Goal: Task Accomplishment & Management: Complete application form

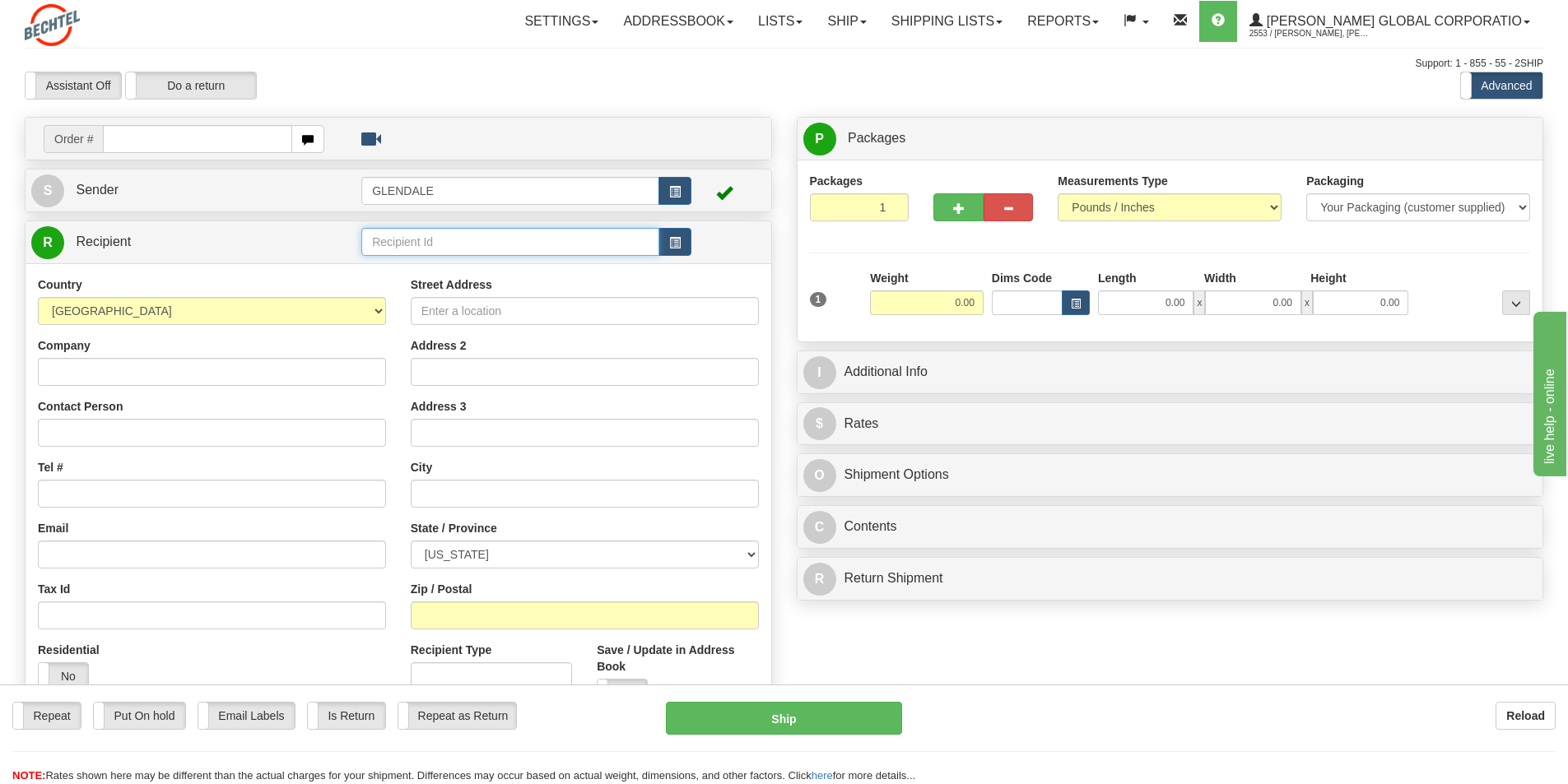
click at [391, 246] on input "text" at bounding box center [510, 241] width 298 height 28
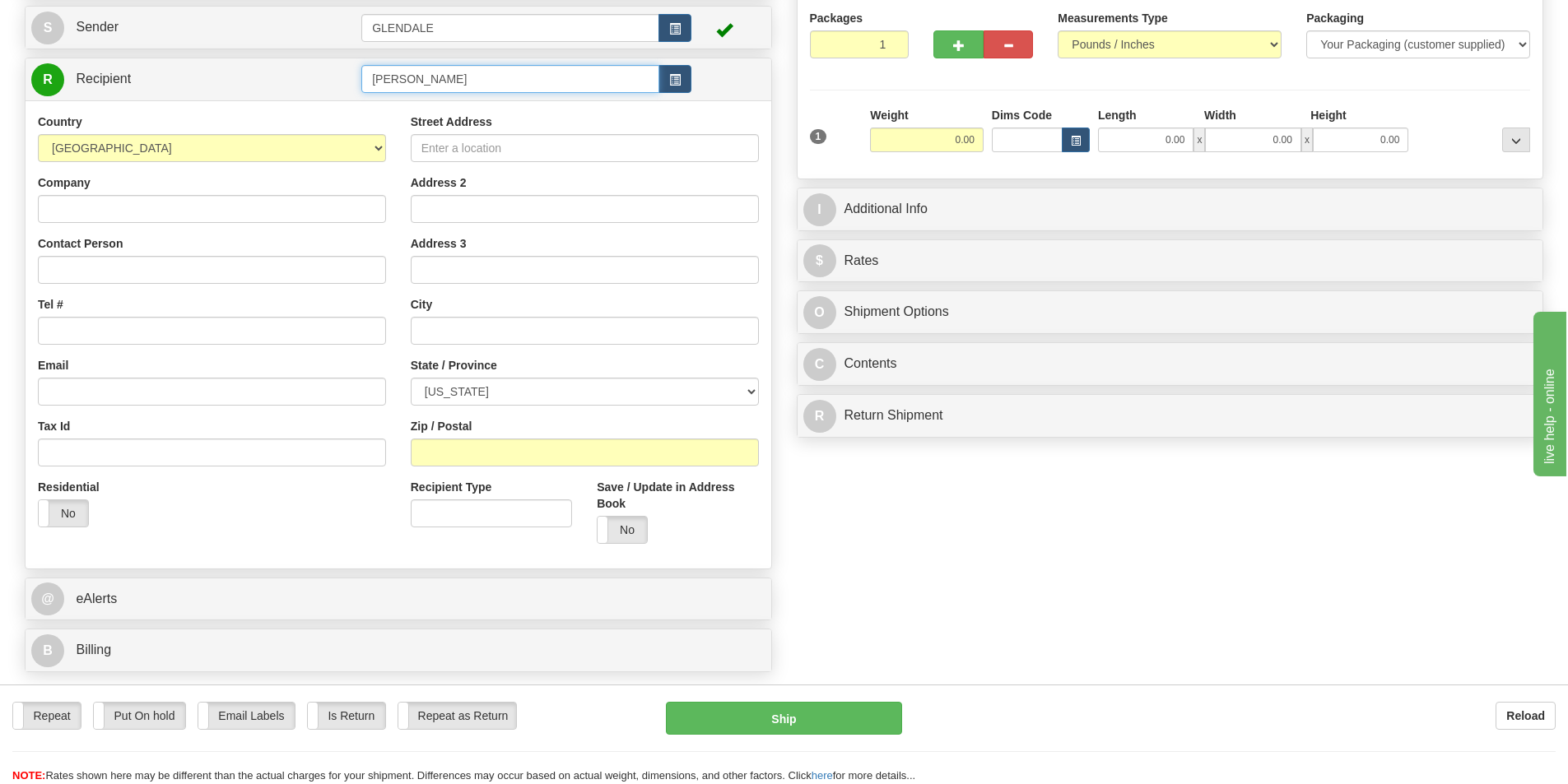
scroll to position [165, 0]
type input "[PERSON_NAME]"
click at [625, 528] on div "Country [GEOGRAPHIC_DATA] [GEOGRAPHIC_DATA] [GEOGRAPHIC_DATA] [GEOGRAPHIC_DATA]…" at bounding box center [397, 333] width 745 height 468
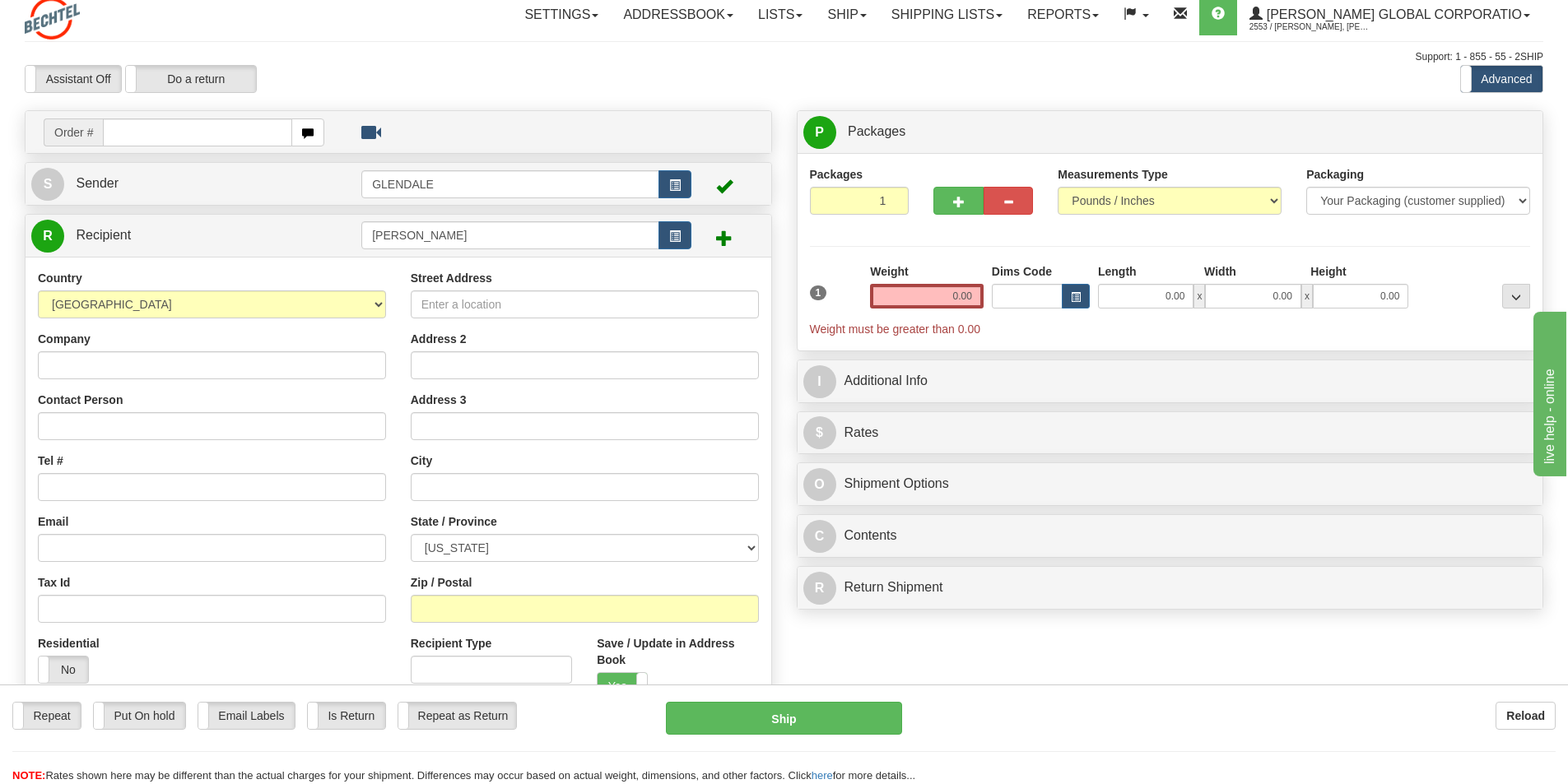
scroll to position [0, 0]
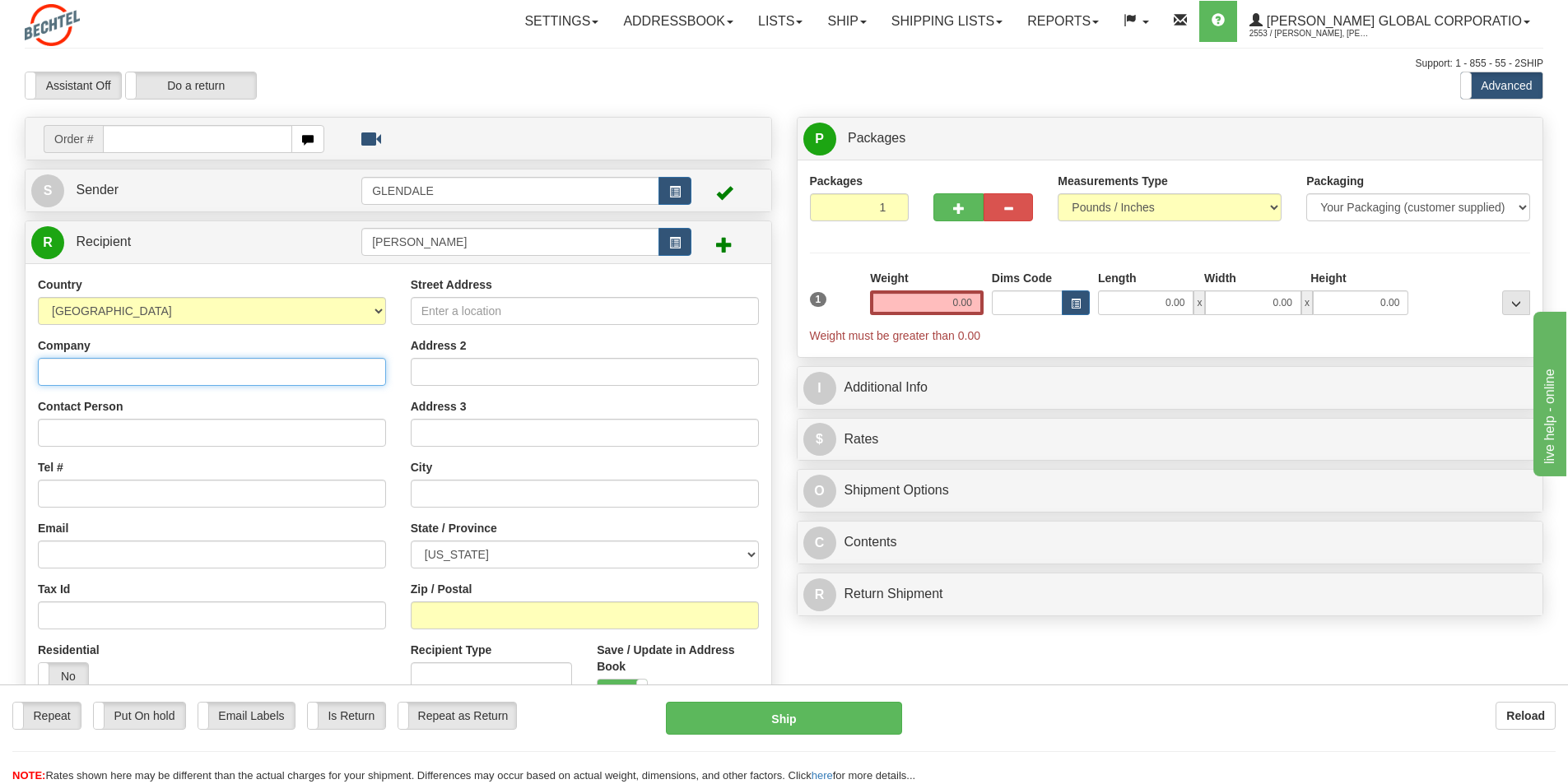
click at [53, 372] on input "Company" at bounding box center [212, 371] width 348 height 28
type input "History Factory"
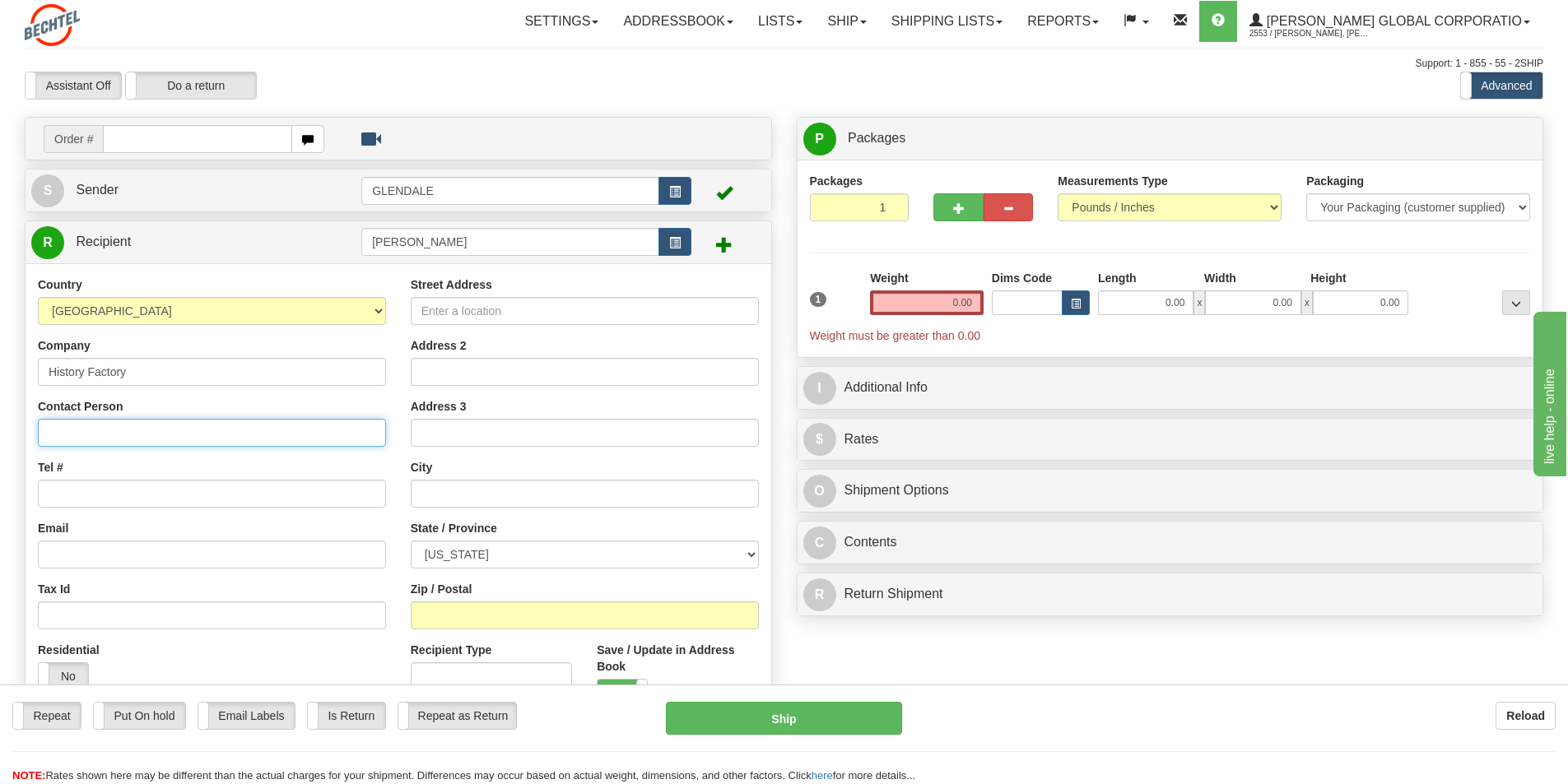
click at [70, 426] on input "Contact Person" at bounding box center [212, 433] width 348 height 28
type input "K"
type input "[PERSON_NAME]"
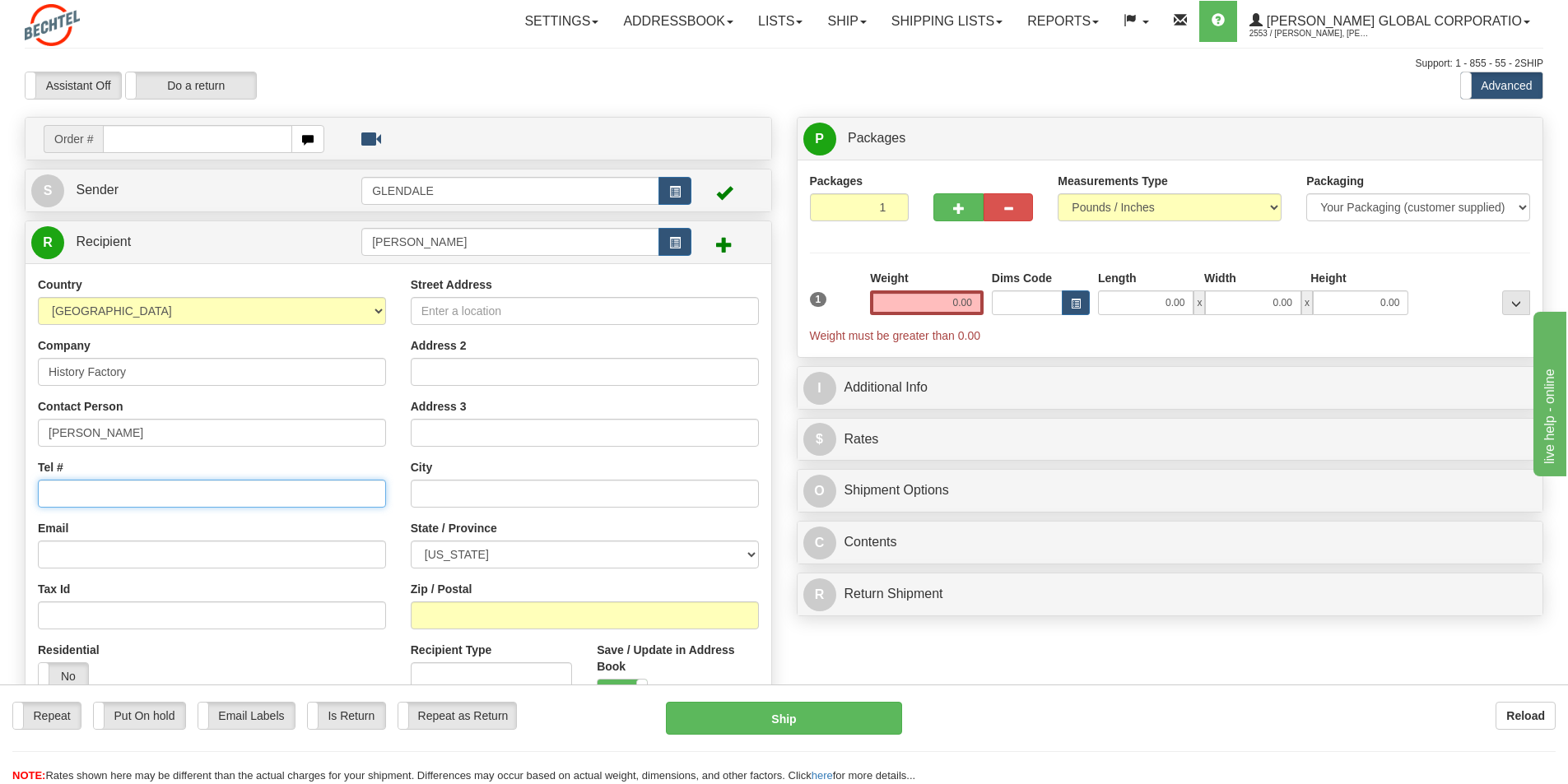
click at [76, 501] on input "Tel #" at bounding box center [212, 493] width 348 height 28
type input "4802053648"
click at [471, 309] on input "Street Address" at bounding box center [585, 311] width 348 height 28
type input "[STREET_ADDRESS]"
click at [454, 489] on input "text" at bounding box center [585, 493] width 348 height 28
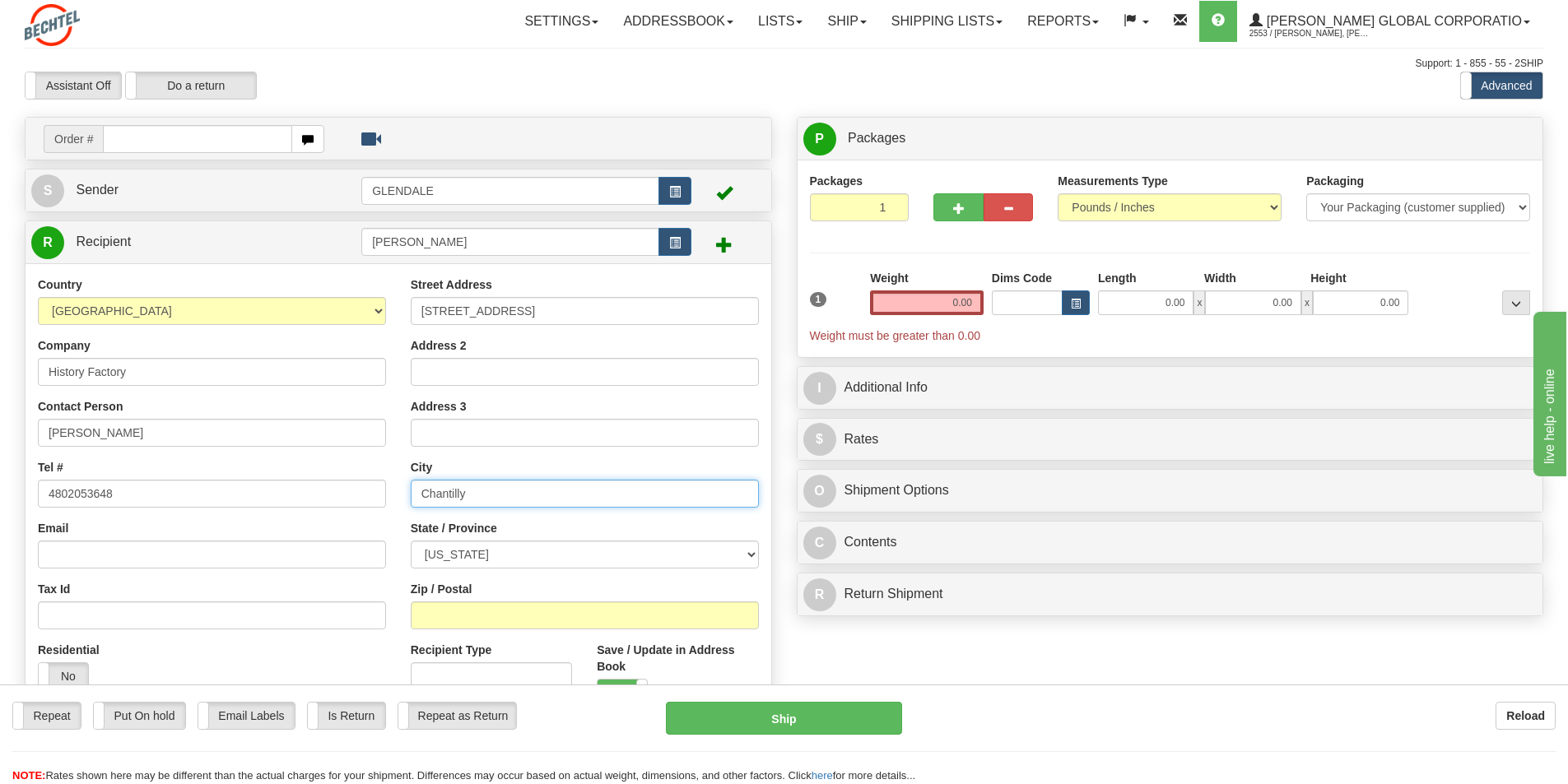
type input "Chantilly"
click at [755, 552] on select "[US_STATE] [US_STATE] [US_STATE] [US_STATE] Armed Forces America Armed Forces E…" at bounding box center [585, 554] width 348 height 28
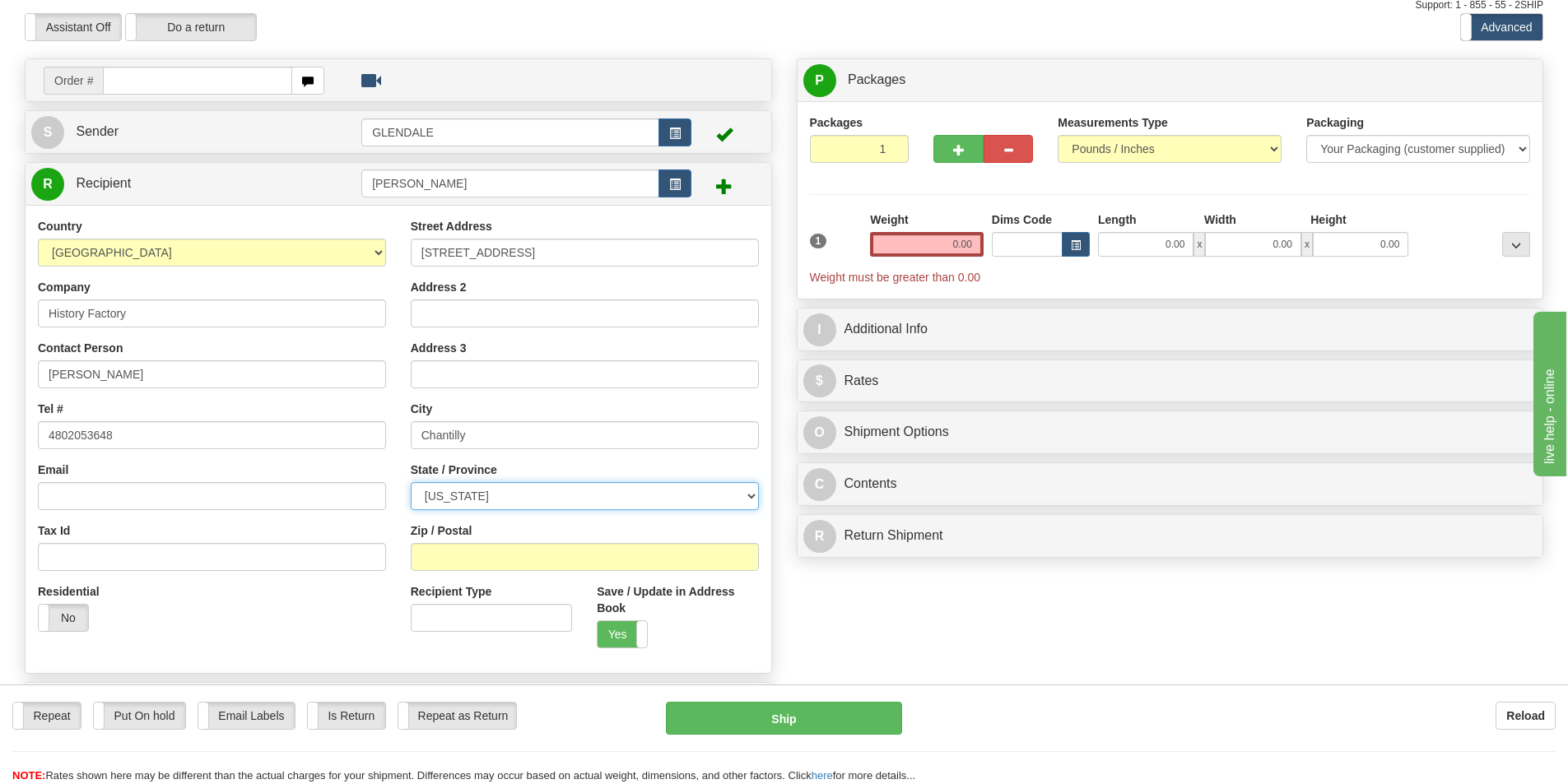
scroll to position [82, 0]
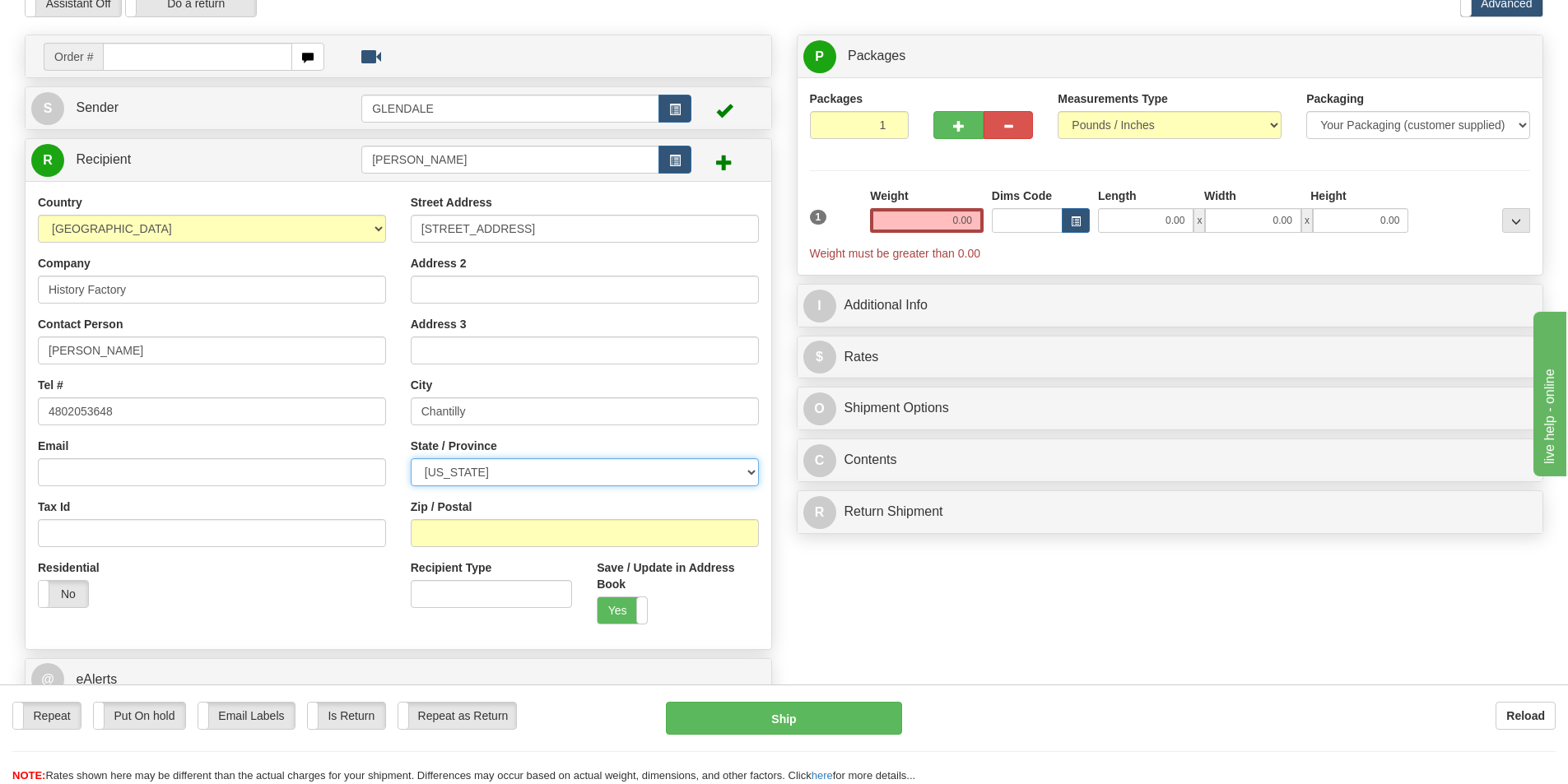
click at [749, 471] on select "[US_STATE] [US_STATE] [US_STATE] [US_STATE] Armed Forces America Armed Forces E…" at bounding box center [585, 472] width 348 height 28
select select "VA"
click at [411, 459] on select "[US_STATE] [US_STATE] [US_STATE] [US_STATE] Armed Forces America Armed Forces E…" at bounding box center [585, 472] width 348 height 28
click at [435, 532] on input "Zip / Postal" at bounding box center [585, 533] width 348 height 28
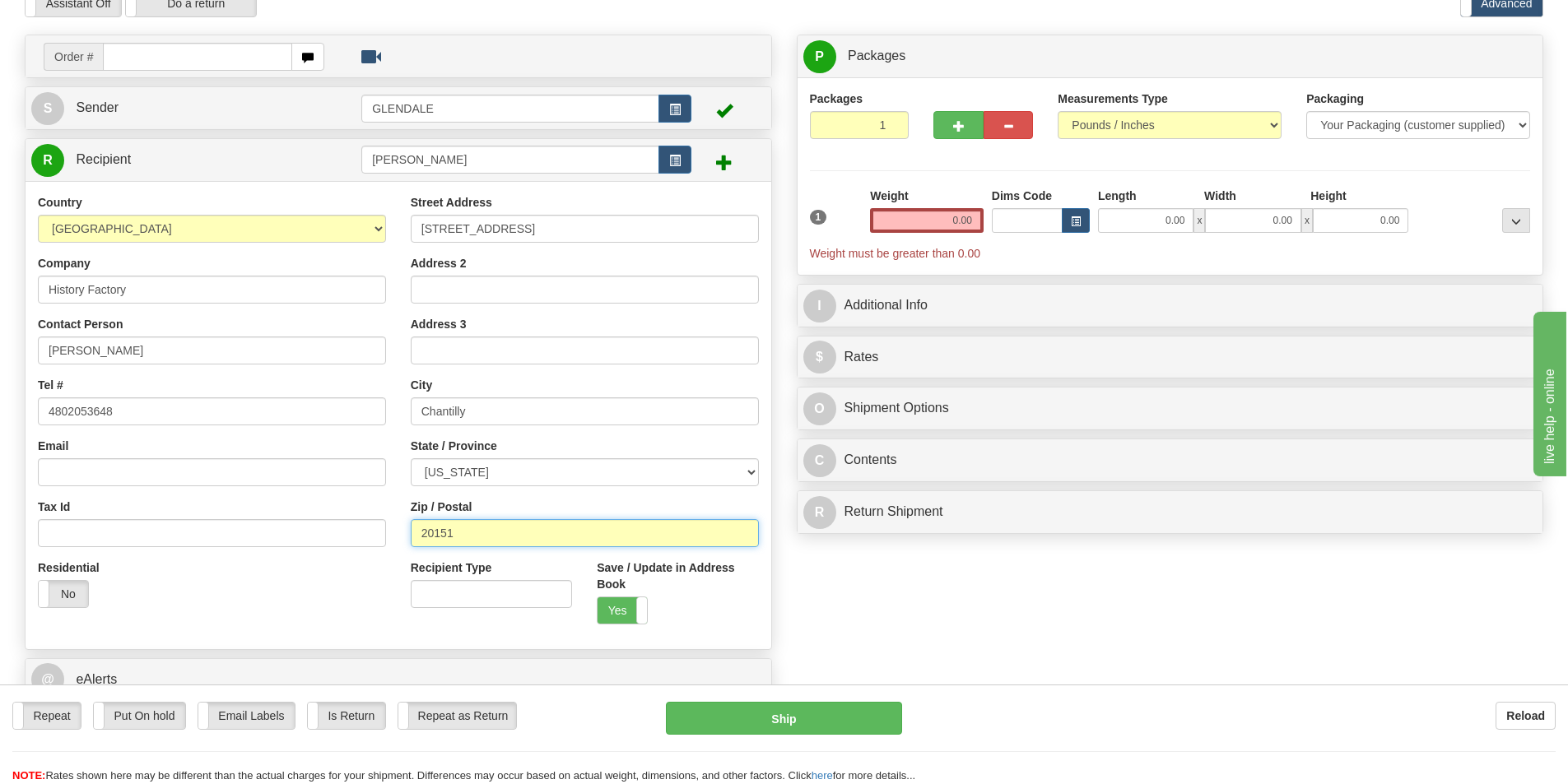
type input "20151"
drag, startPoint x: 986, startPoint y: 218, endPoint x: 971, endPoint y: 217, distance: 15.0
click at [971, 217] on div "Weight 0.00" at bounding box center [926, 216] width 122 height 58
drag, startPoint x: 977, startPoint y: 220, endPoint x: 949, endPoint y: 222, distance: 28.1
click at [949, 222] on input "0.00" at bounding box center [926, 220] width 113 height 24
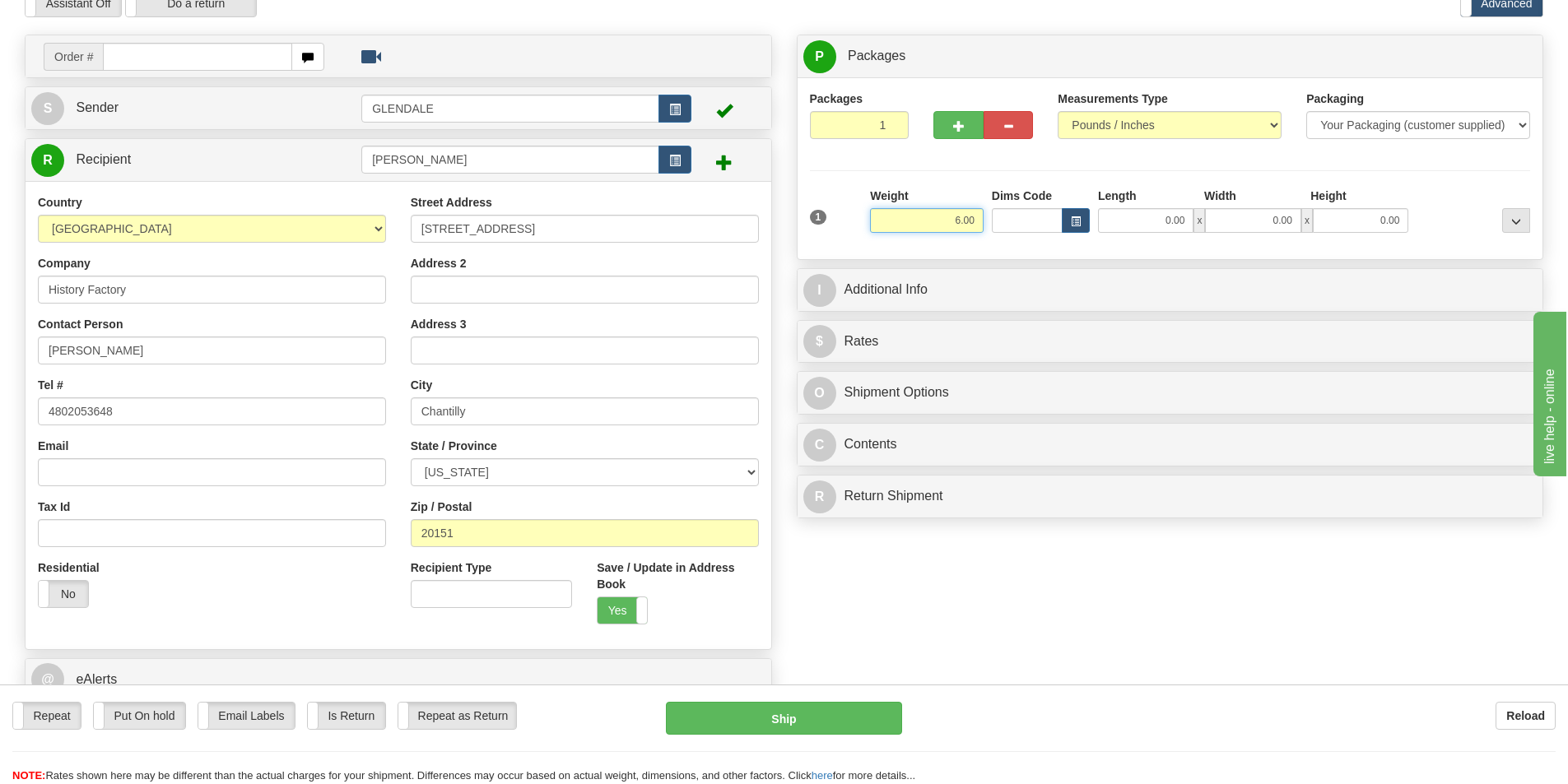
type input "6.00"
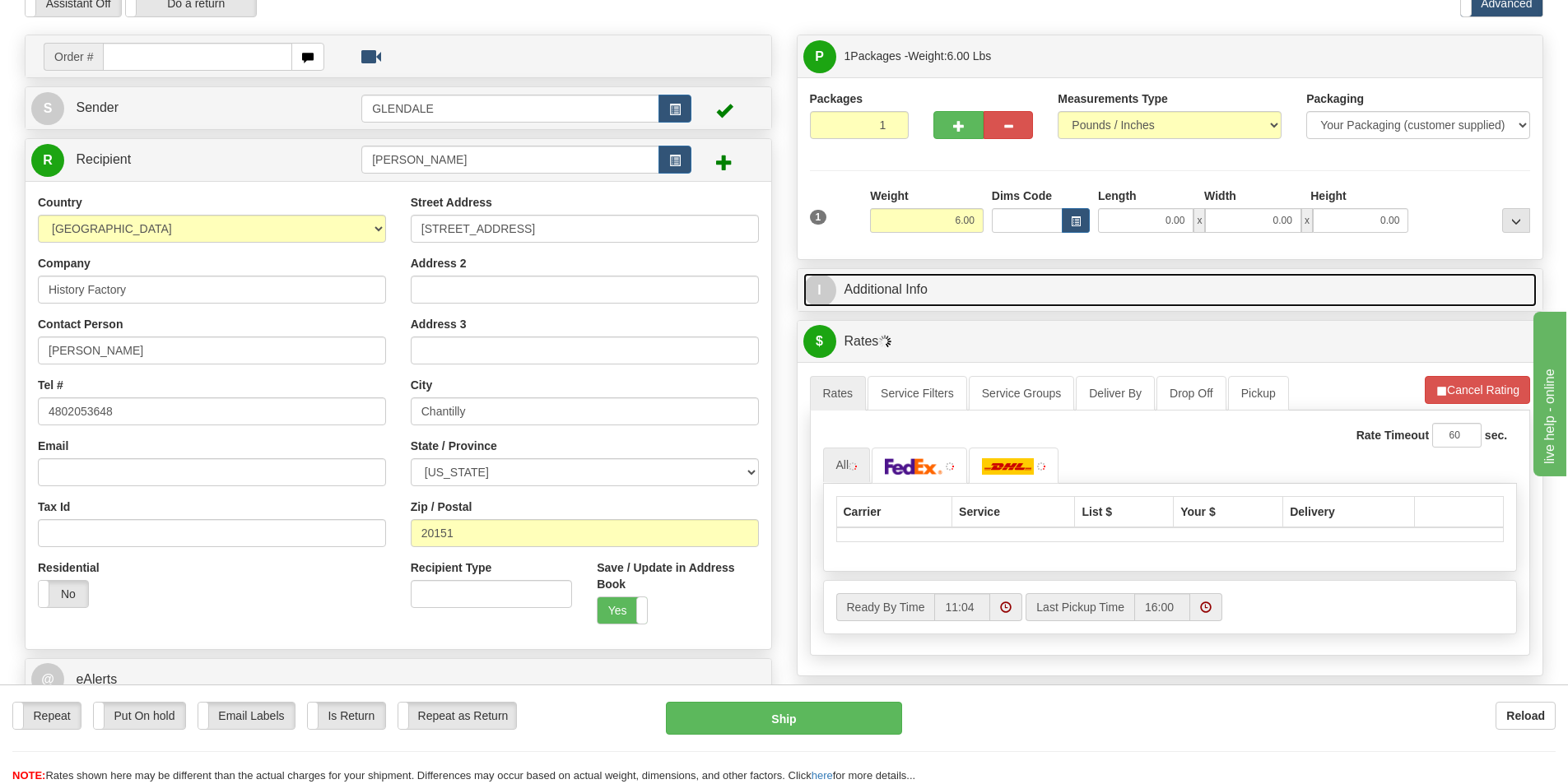
click at [903, 281] on link "I Additional Info" at bounding box center [1171, 290] width 734 height 34
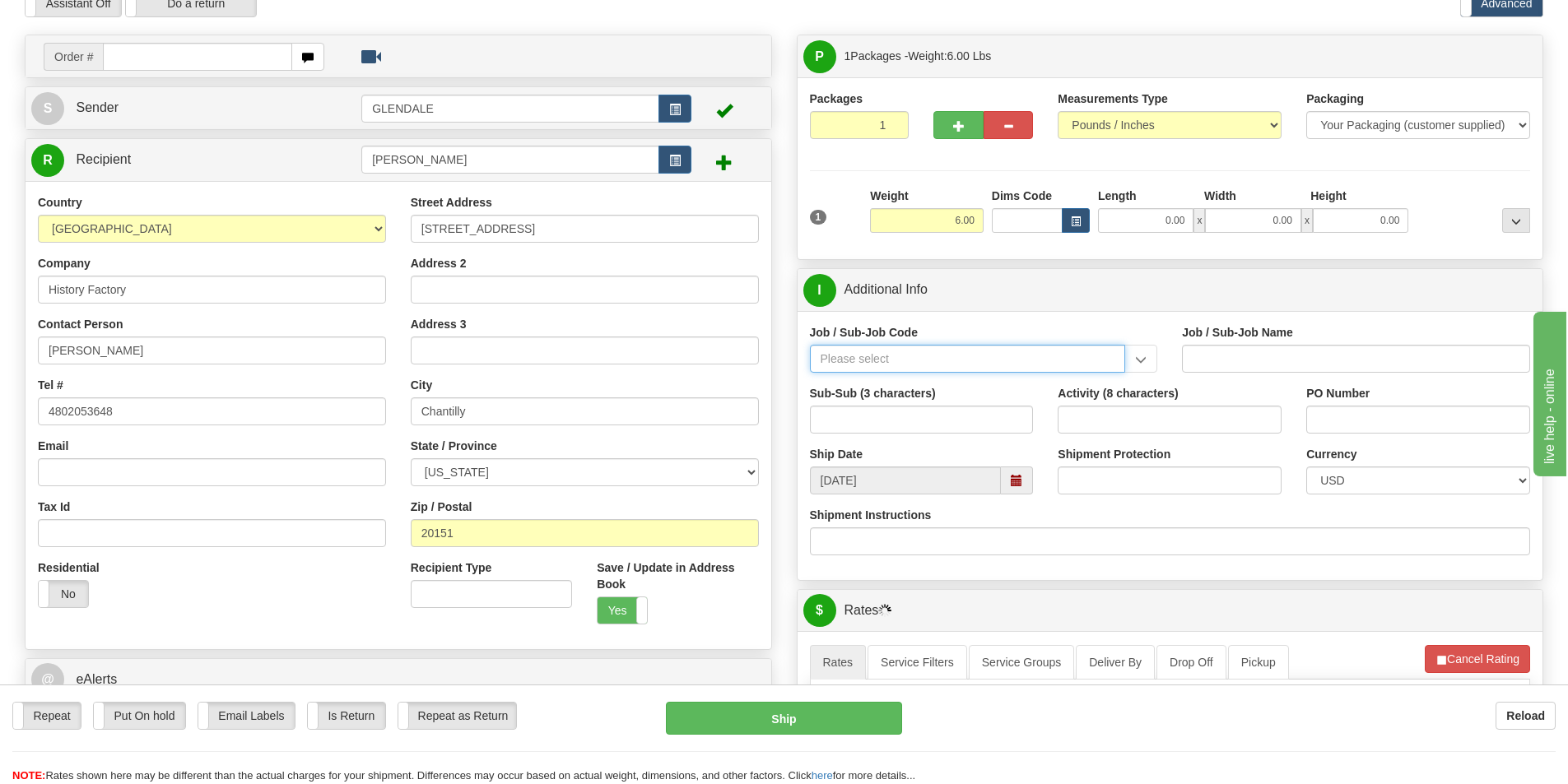
click at [871, 365] on input "Job / Sub-Job Code" at bounding box center [968, 358] width 316 height 28
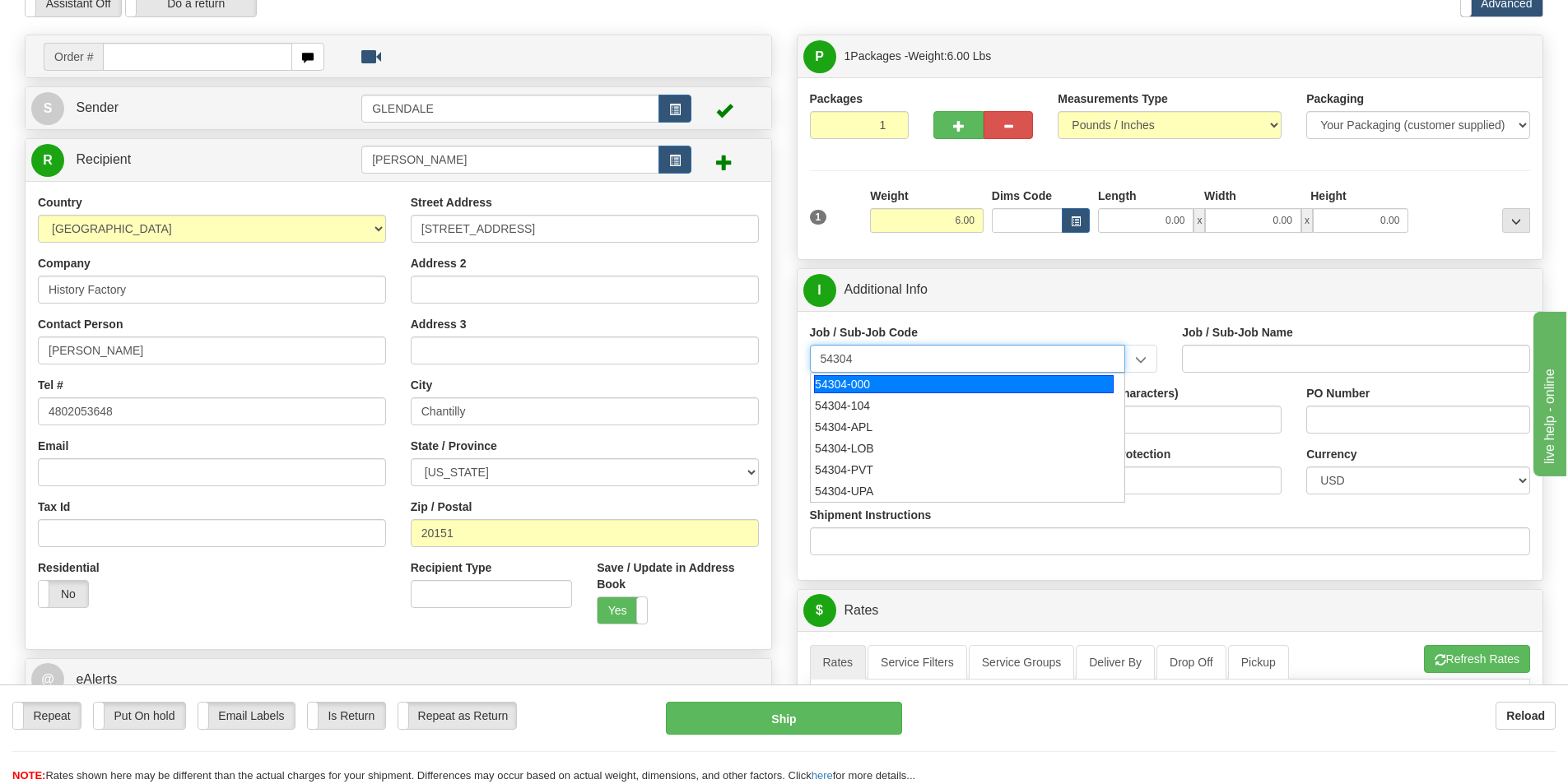
click at [876, 376] on div "54304-000" at bounding box center [964, 385] width 300 height 18
type input "54304-000"
type input "CORPORATE CITIZENSHIP - PUBLIC AFFAIRS & CONTRIBUT"
type input "54304-000"
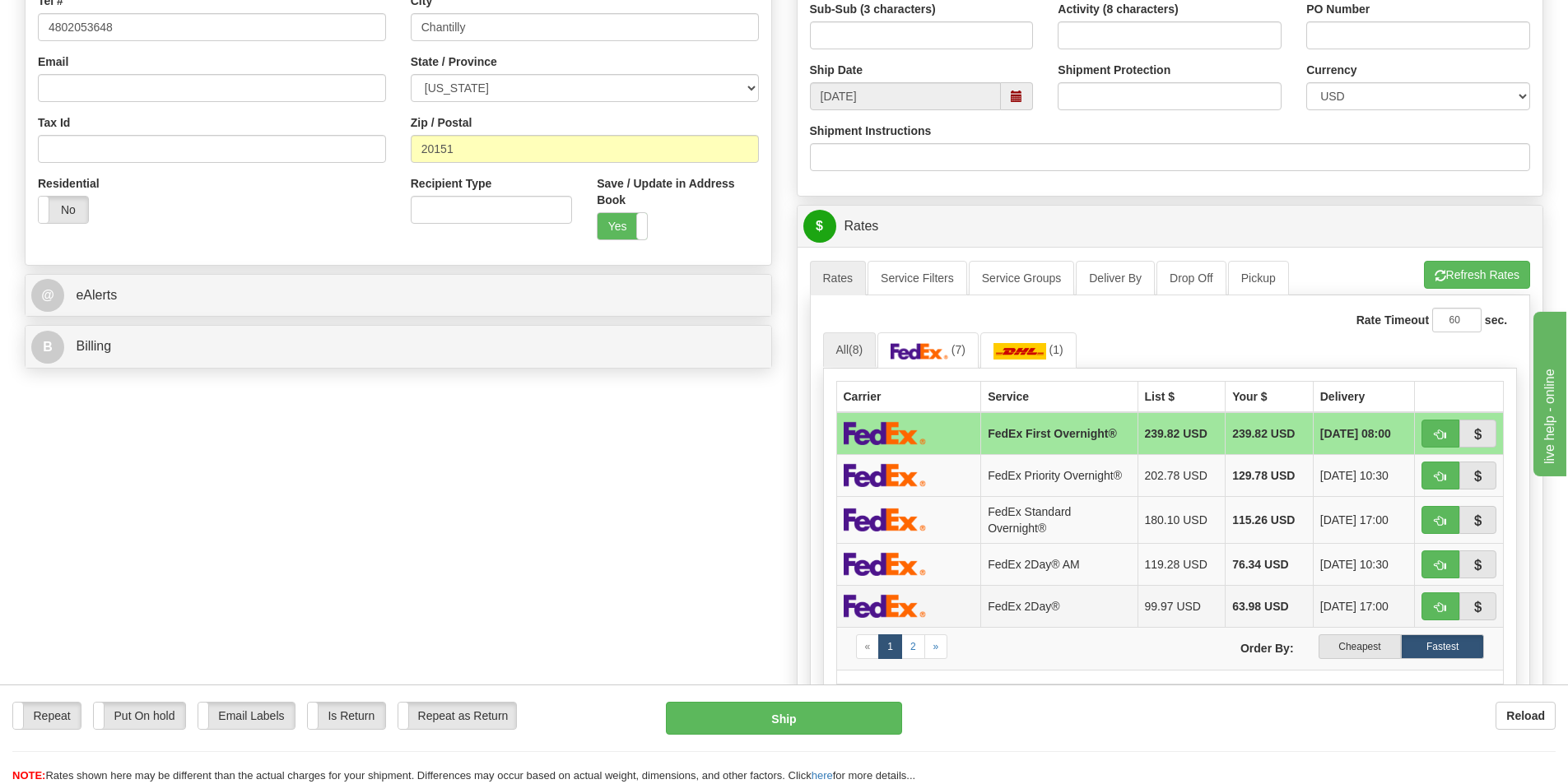
scroll to position [494, 0]
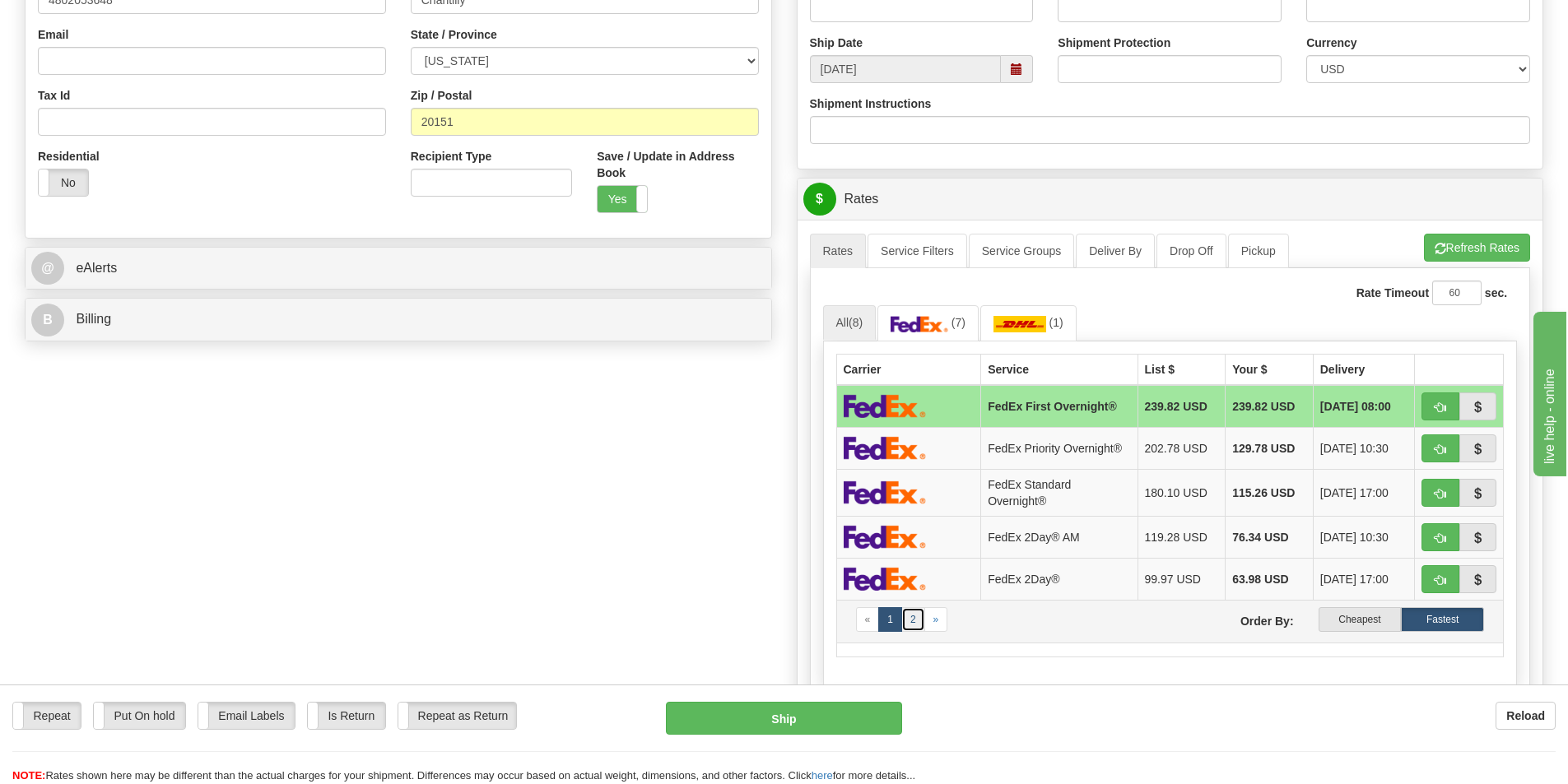
click at [909, 620] on link "2" at bounding box center [913, 619] width 24 height 24
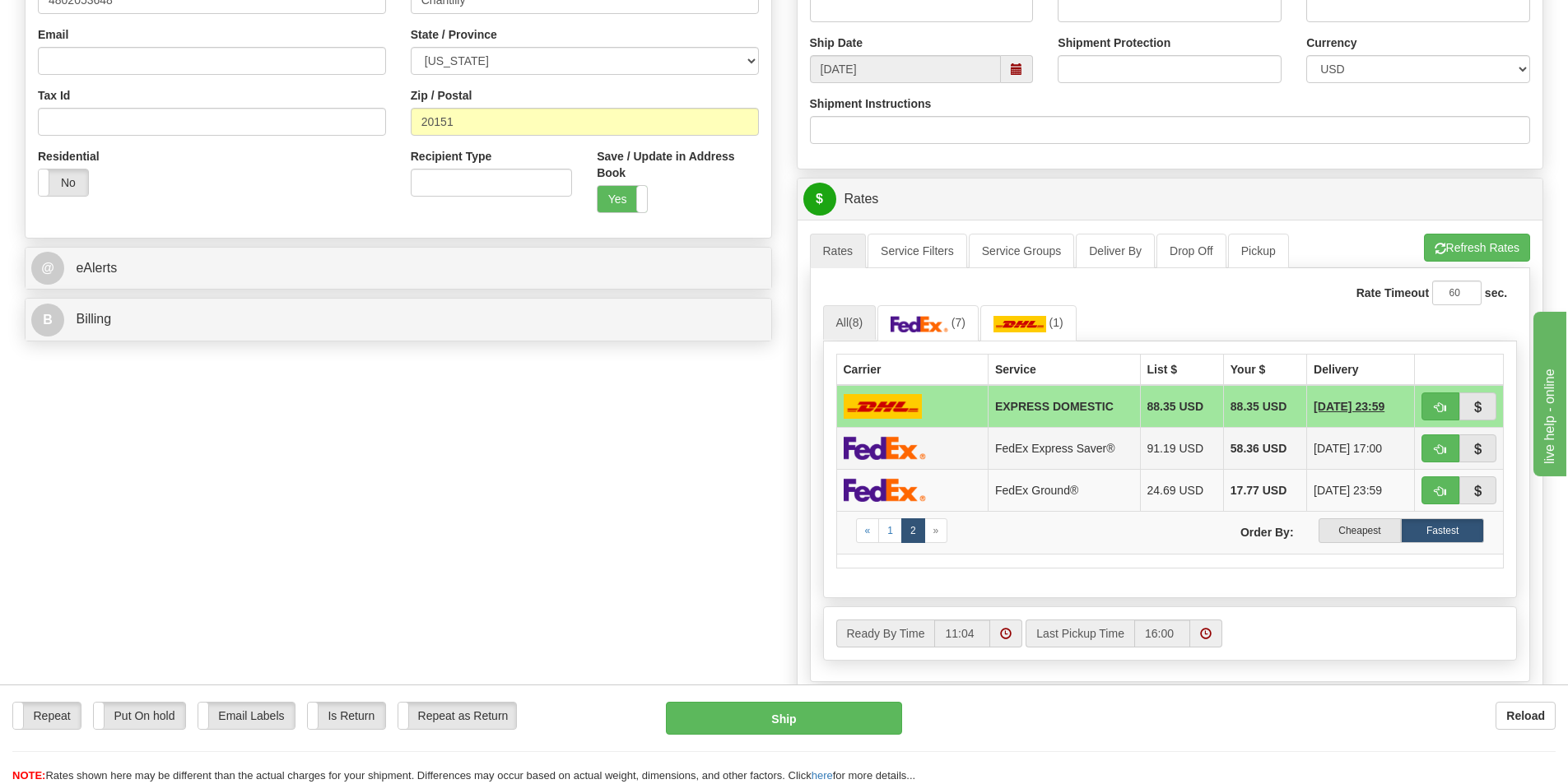
click at [886, 445] on img at bounding box center [885, 448] width 82 height 24
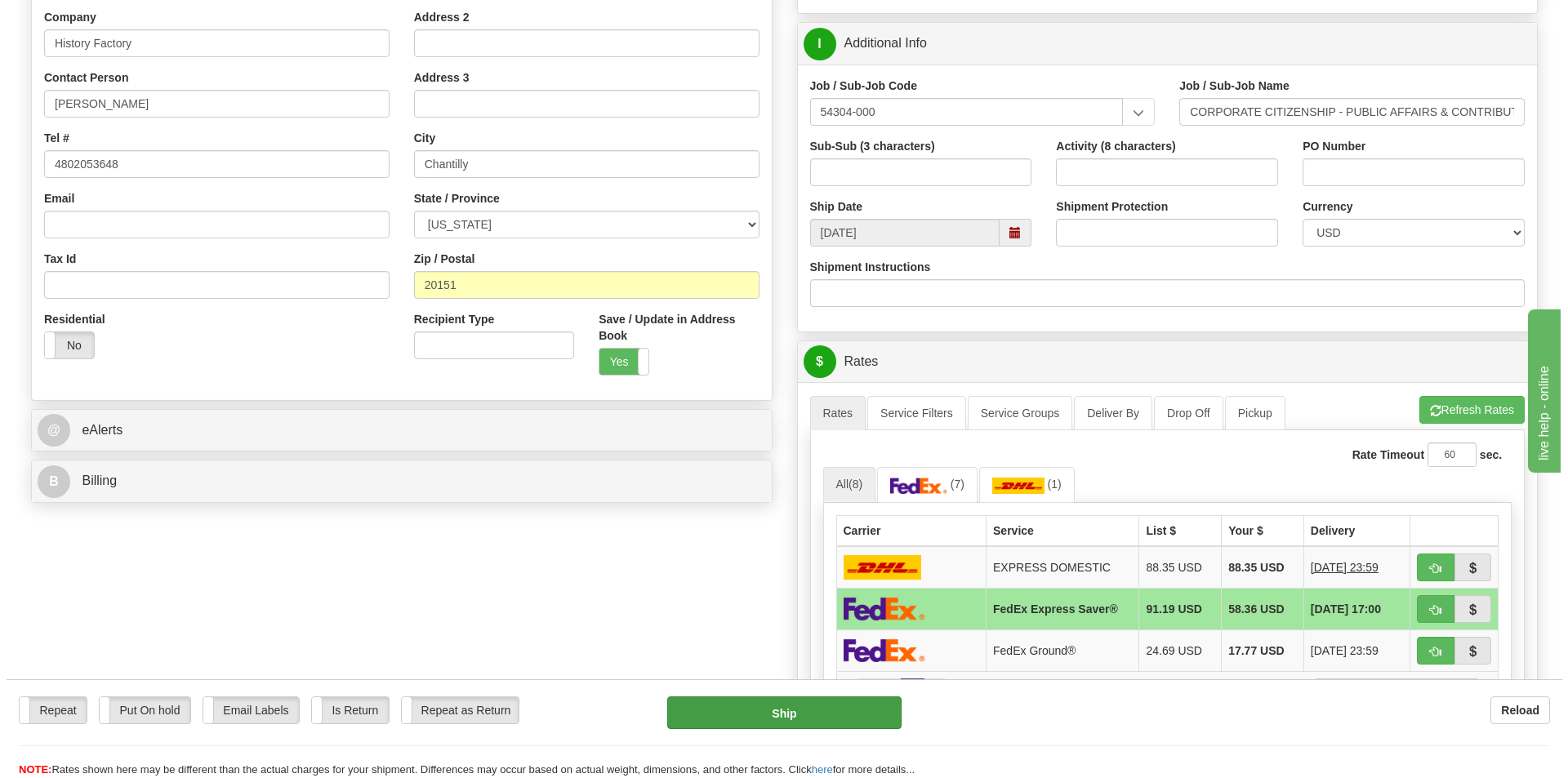
scroll to position [327, 0]
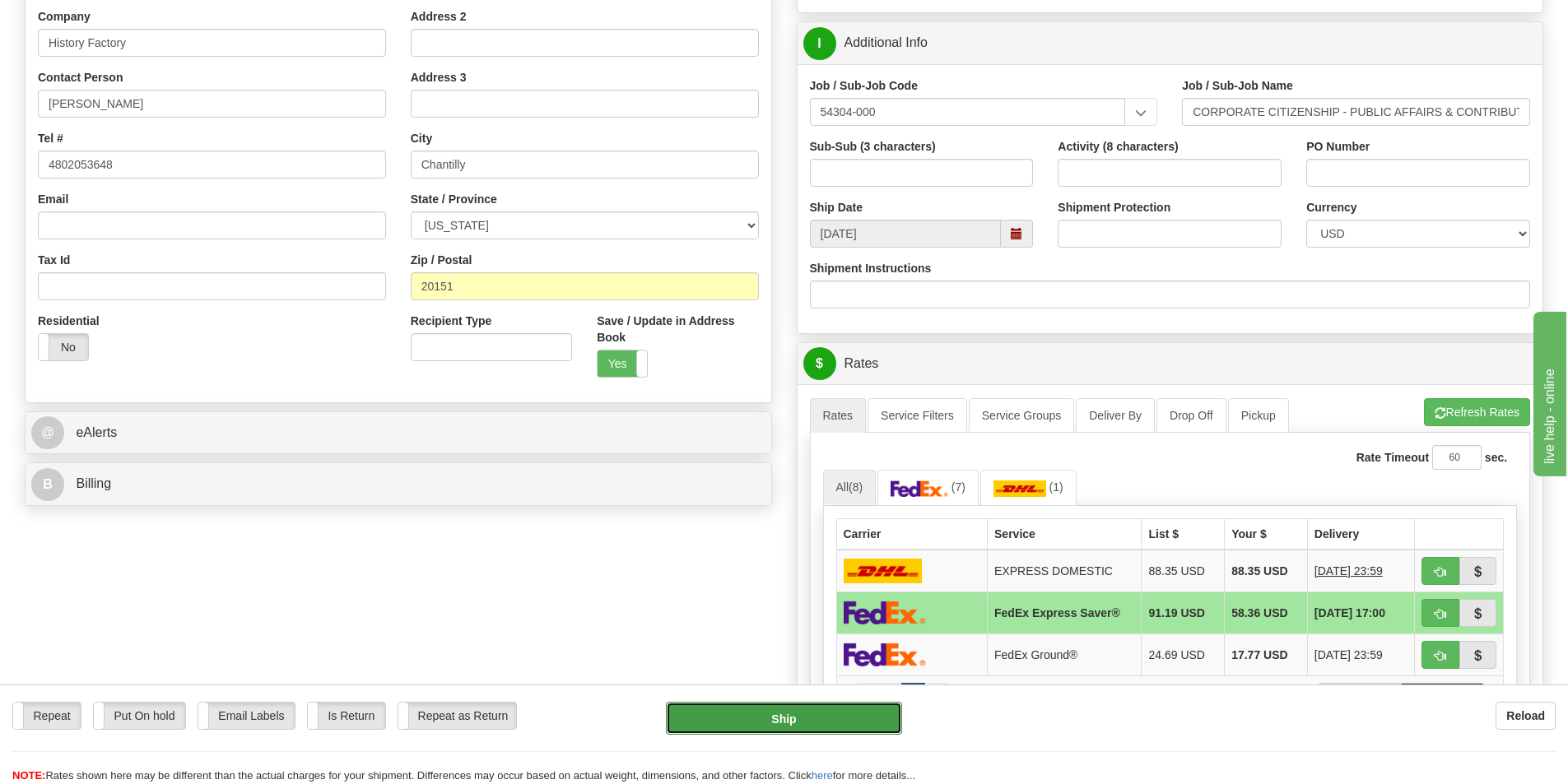
click at [765, 716] on button "Ship" at bounding box center [783, 718] width 236 height 33
type input "20"
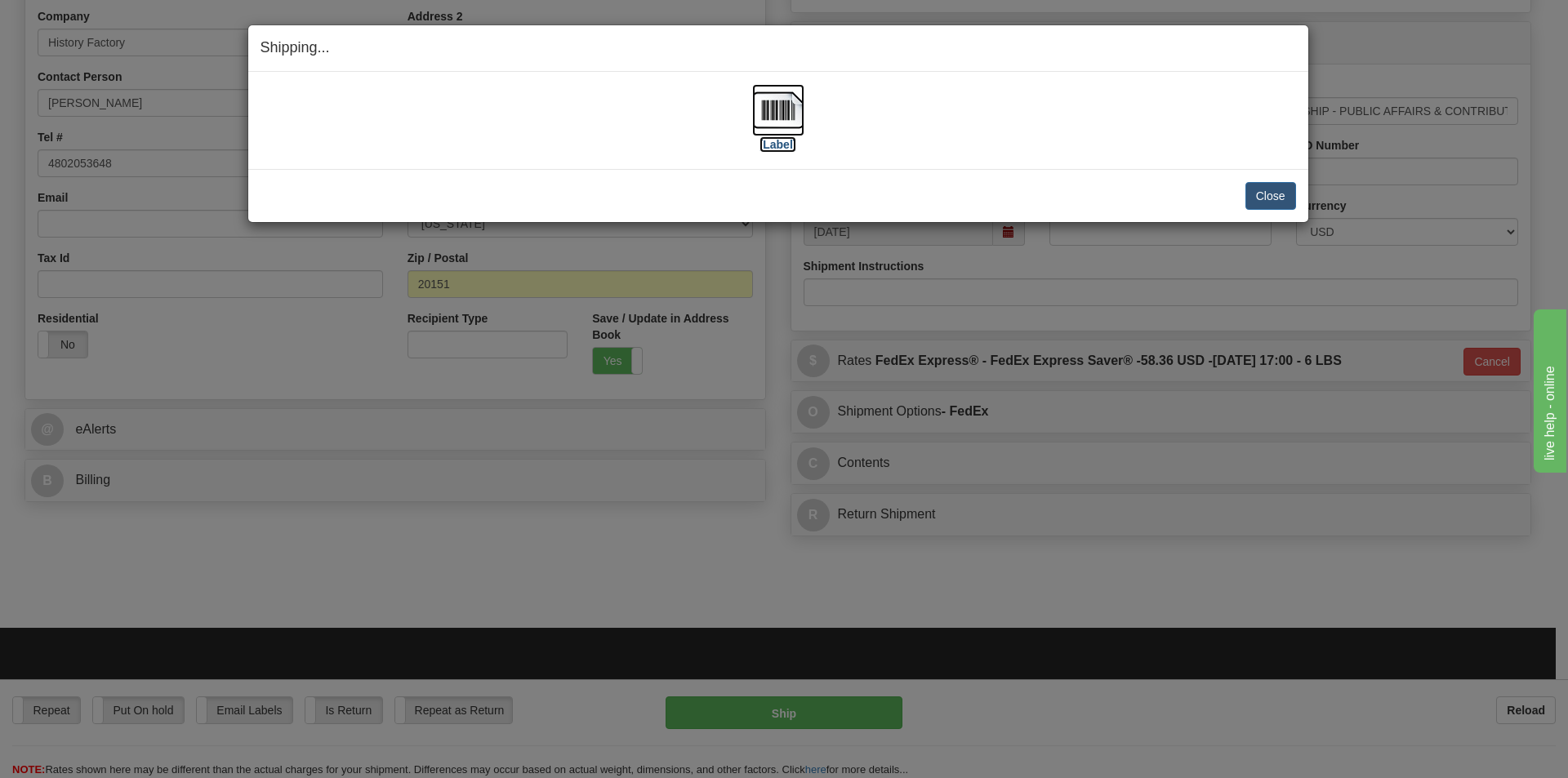
click at [774, 113] on img at bounding box center [778, 110] width 53 height 53
